Goal: Task Accomplishment & Management: Complete application form

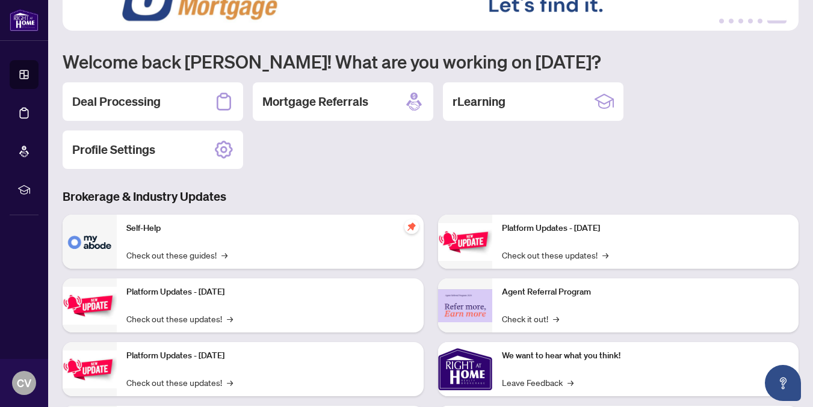
scroll to position [26, 0]
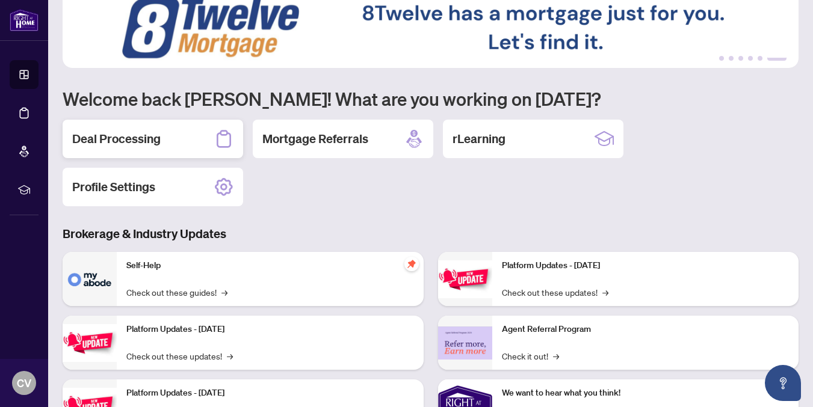
click at [128, 150] on div "Deal Processing" at bounding box center [153, 139] width 180 height 39
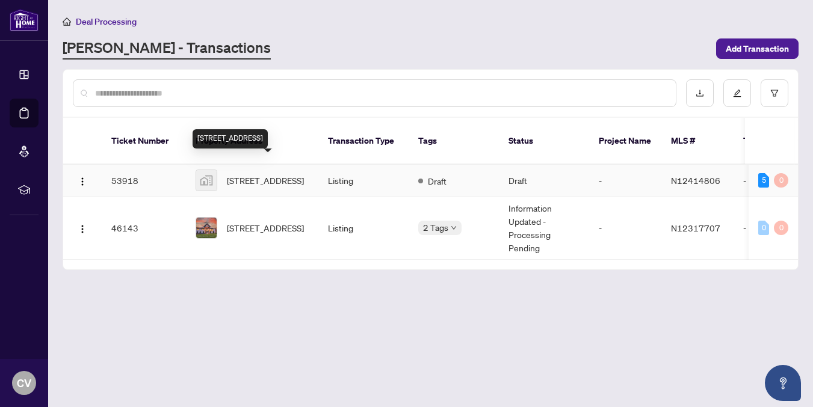
click at [245, 176] on span "[STREET_ADDRESS]" at bounding box center [265, 180] width 77 height 13
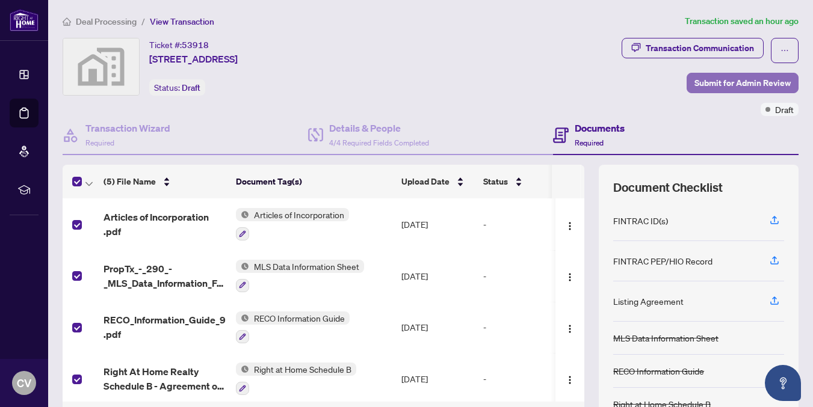
click at [716, 82] on span "Submit for Admin Review" at bounding box center [742, 82] width 96 height 19
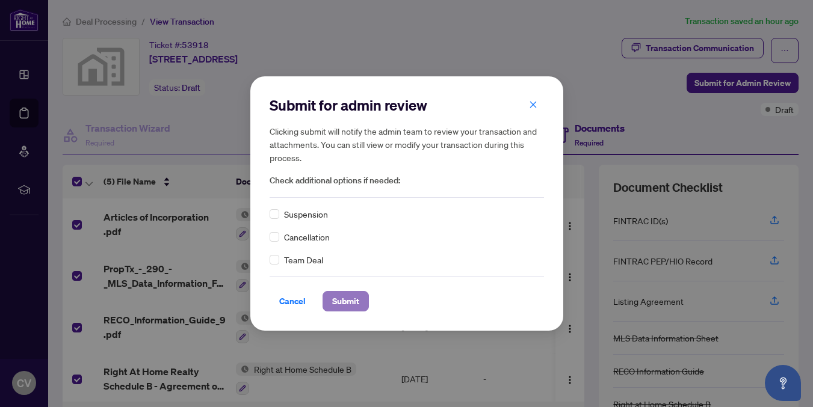
click at [341, 302] on span "Submit" at bounding box center [345, 301] width 27 height 19
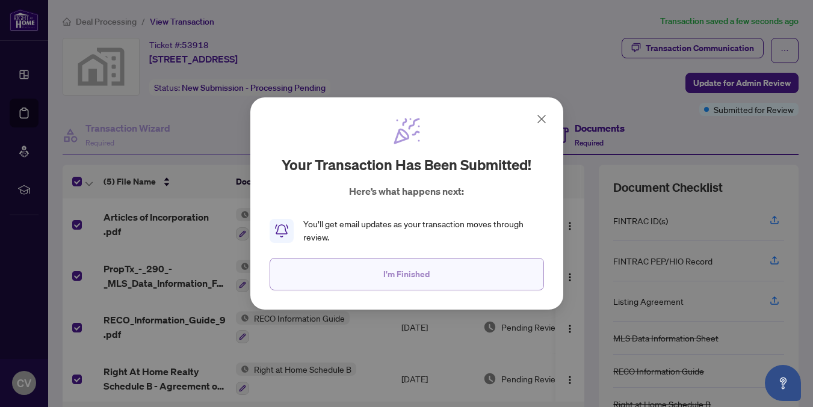
click at [470, 269] on button "I'm Finished" at bounding box center [407, 274] width 274 height 32
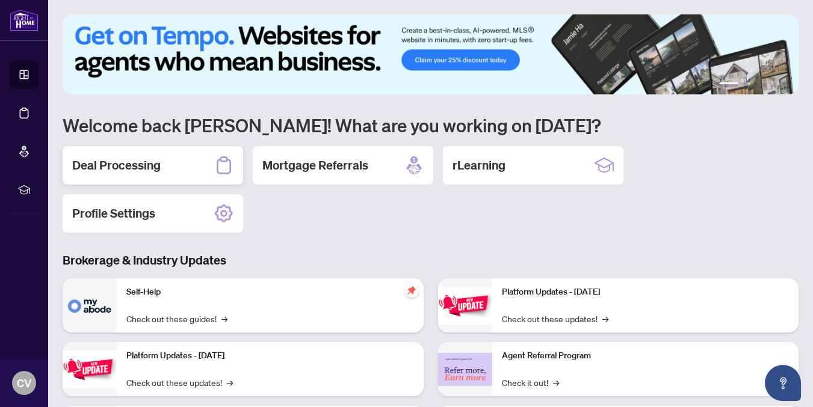
click at [197, 171] on div "Deal Processing" at bounding box center [153, 165] width 180 height 39
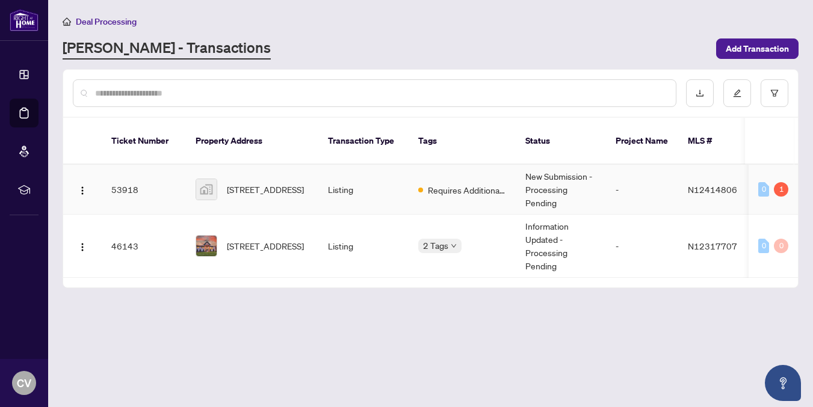
click at [233, 183] on span "[STREET_ADDRESS]" at bounding box center [265, 189] width 77 height 13
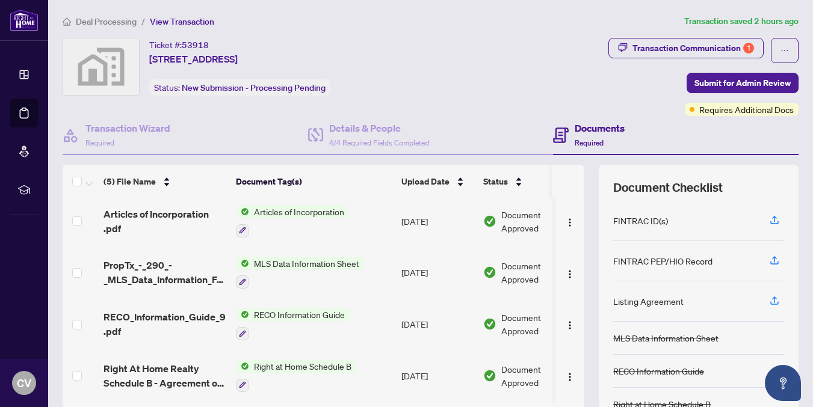
scroll to position [96, 0]
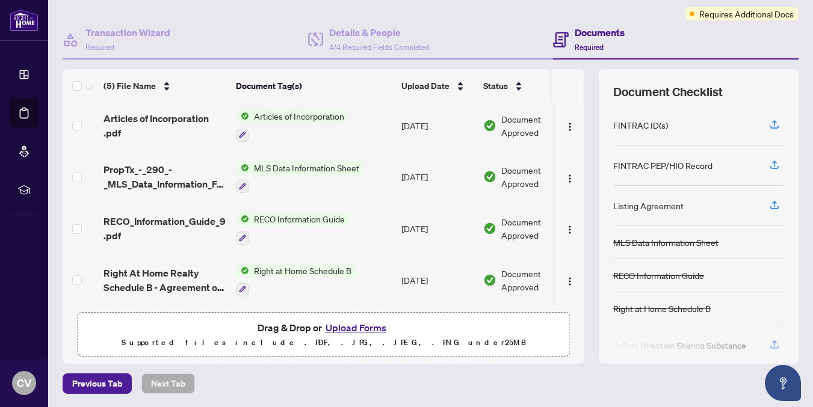
click at [378, 329] on button "Upload Forms" at bounding box center [356, 328] width 68 height 16
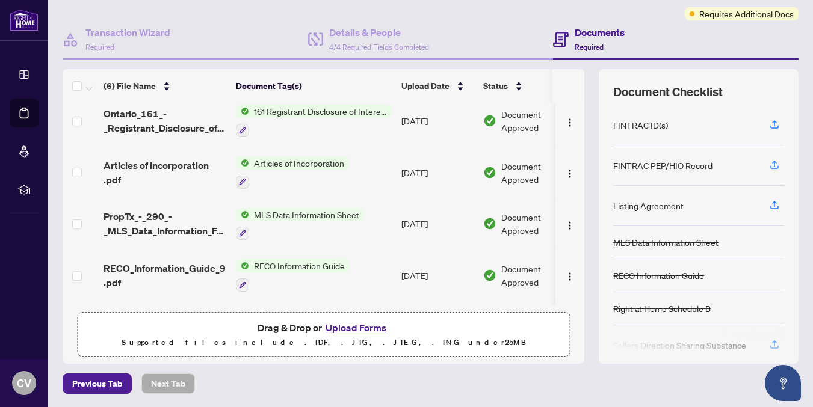
scroll to position [0, 0]
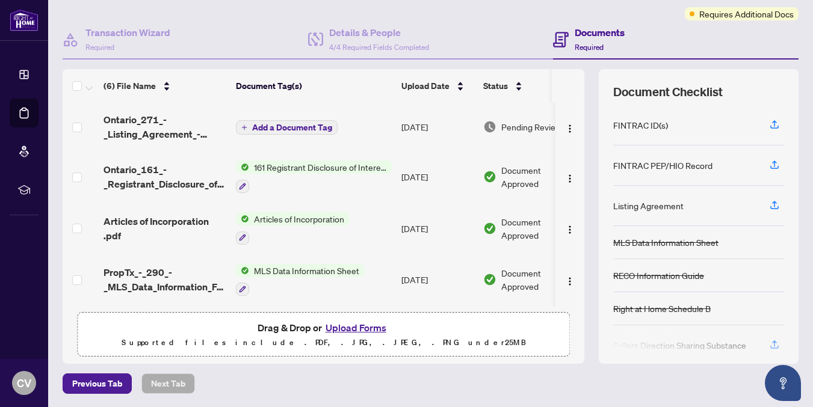
click at [273, 126] on span "Add a Document Tag" at bounding box center [292, 127] width 80 height 8
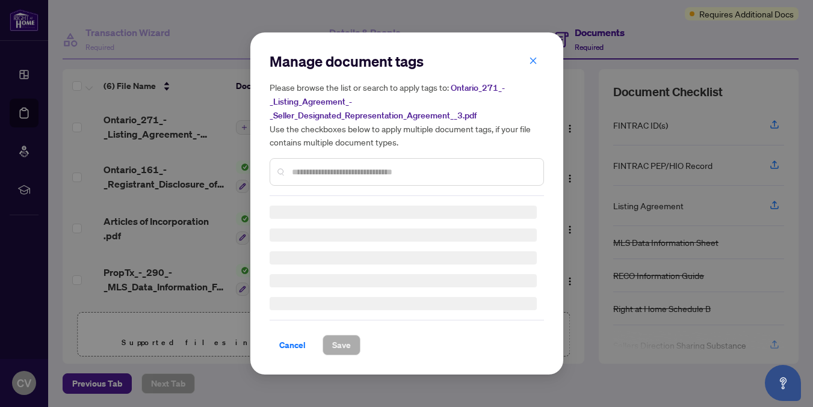
click at [304, 170] on div "Manage document tags Please browse the list or search to apply tags to: Ontario…" at bounding box center [407, 124] width 274 height 144
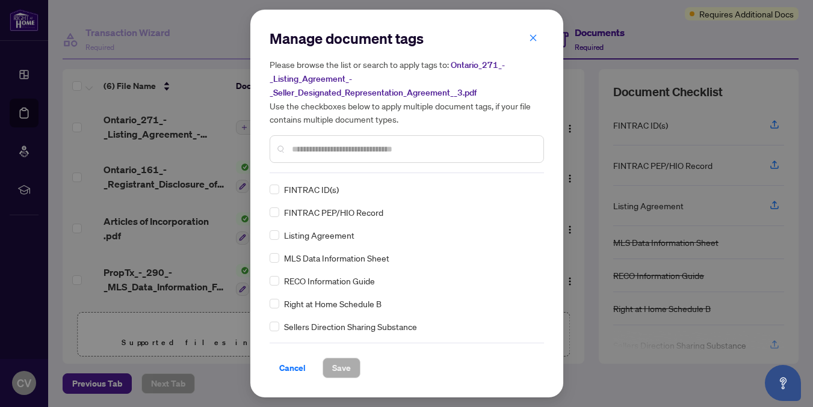
click at [309, 156] on div at bounding box center [407, 149] width 274 height 28
click at [313, 150] on input "text" at bounding box center [413, 149] width 242 height 13
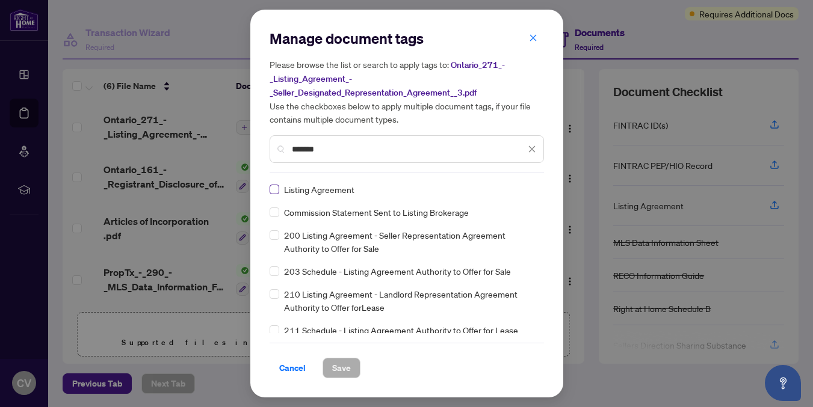
type input "*******"
click at [348, 362] on span "Save" at bounding box center [341, 368] width 19 height 19
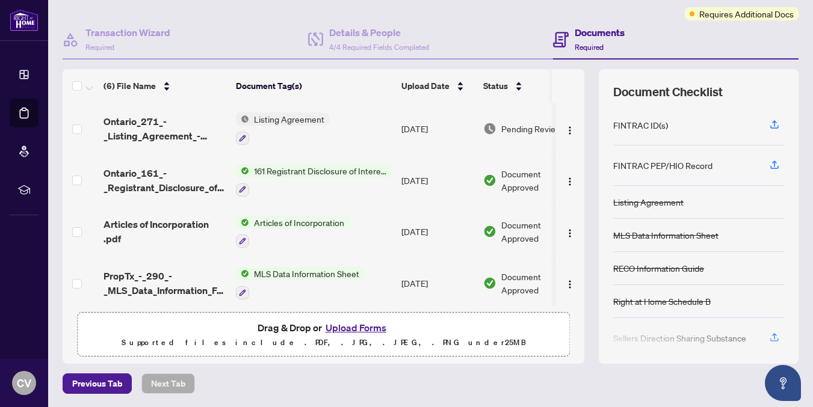
scroll to position [1, 0]
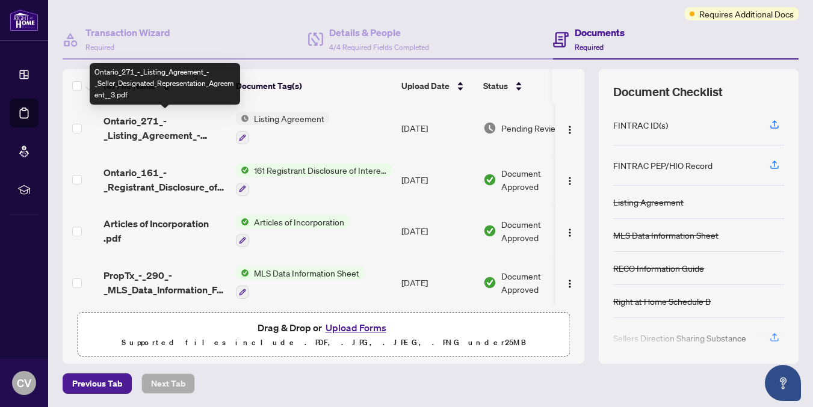
click at [129, 129] on span "Ontario_271_-_Listing_Agreement_-_Seller_Designated_Representation_Agreement__3…" at bounding box center [164, 128] width 123 height 29
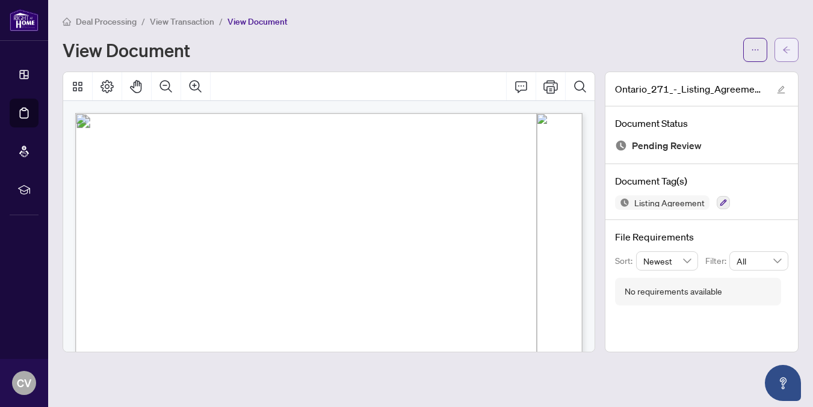
click at [797, 51] on button "button" at bounding box center [786, 50] width 24 height 24
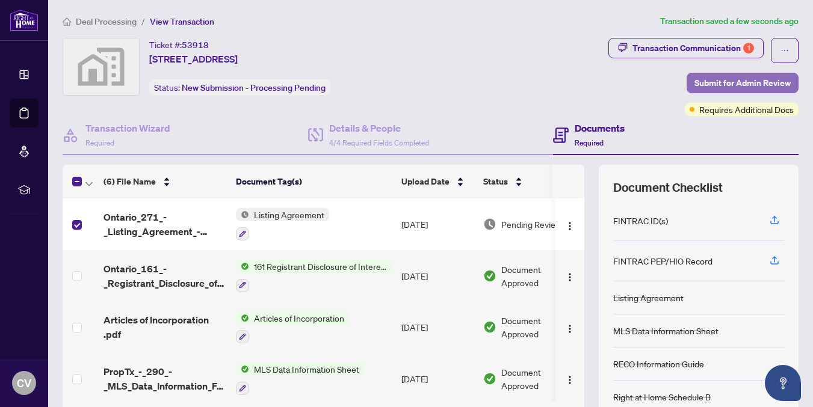
click at [743, 80] on span "Submit for Admin Review" at bounding box center [742, 82] width 96 height 19
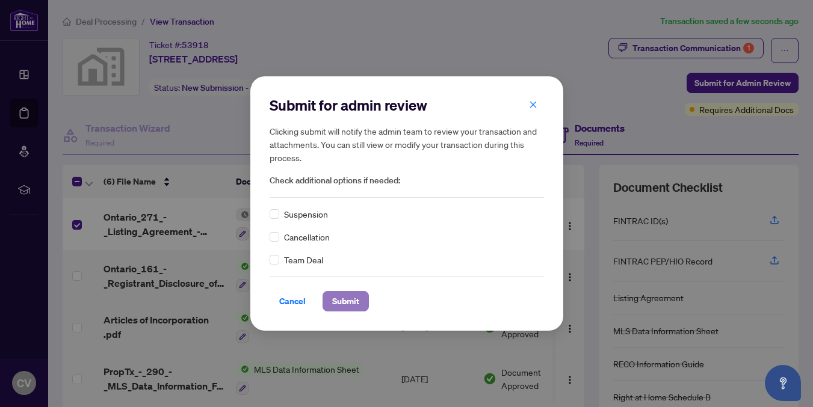
click at [345, 303] on span "Submit" at bounding box center [345, 301] width 27 height 19
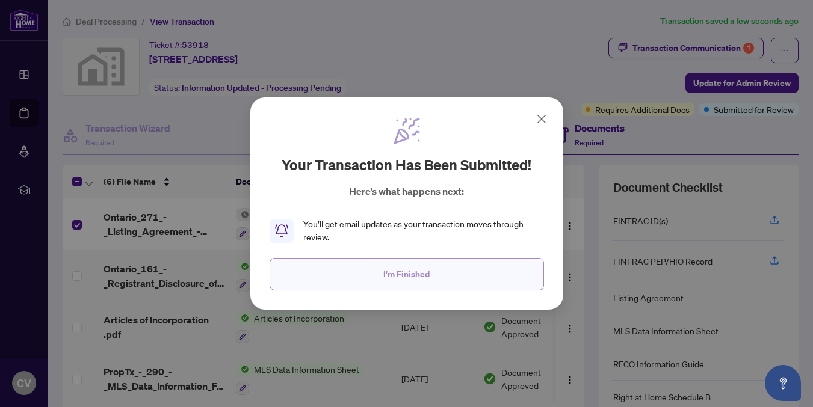
click at [340, 280] on button "I'm Finished" at bounding box center [407, 274] width 274 height 32
